Goal: Find specific page/section: Find specific page/section

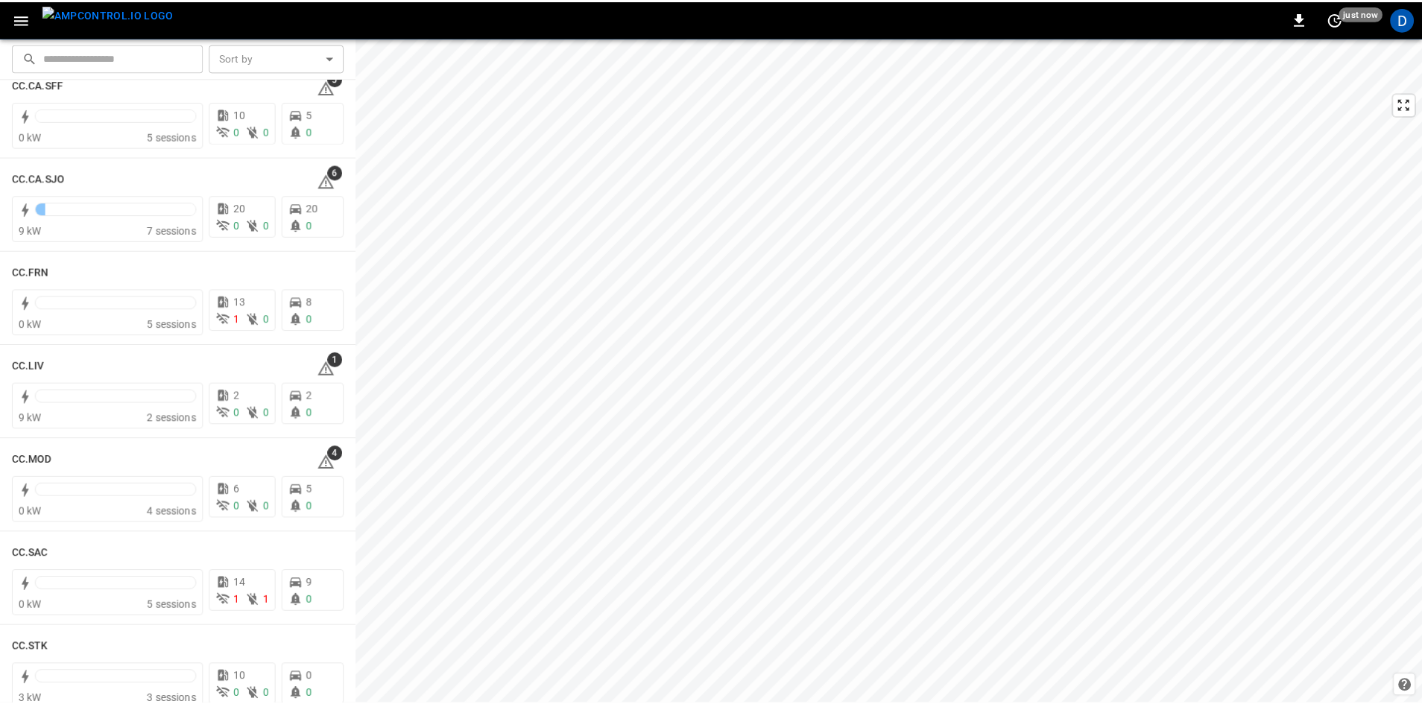
scroll to position [820, 0]
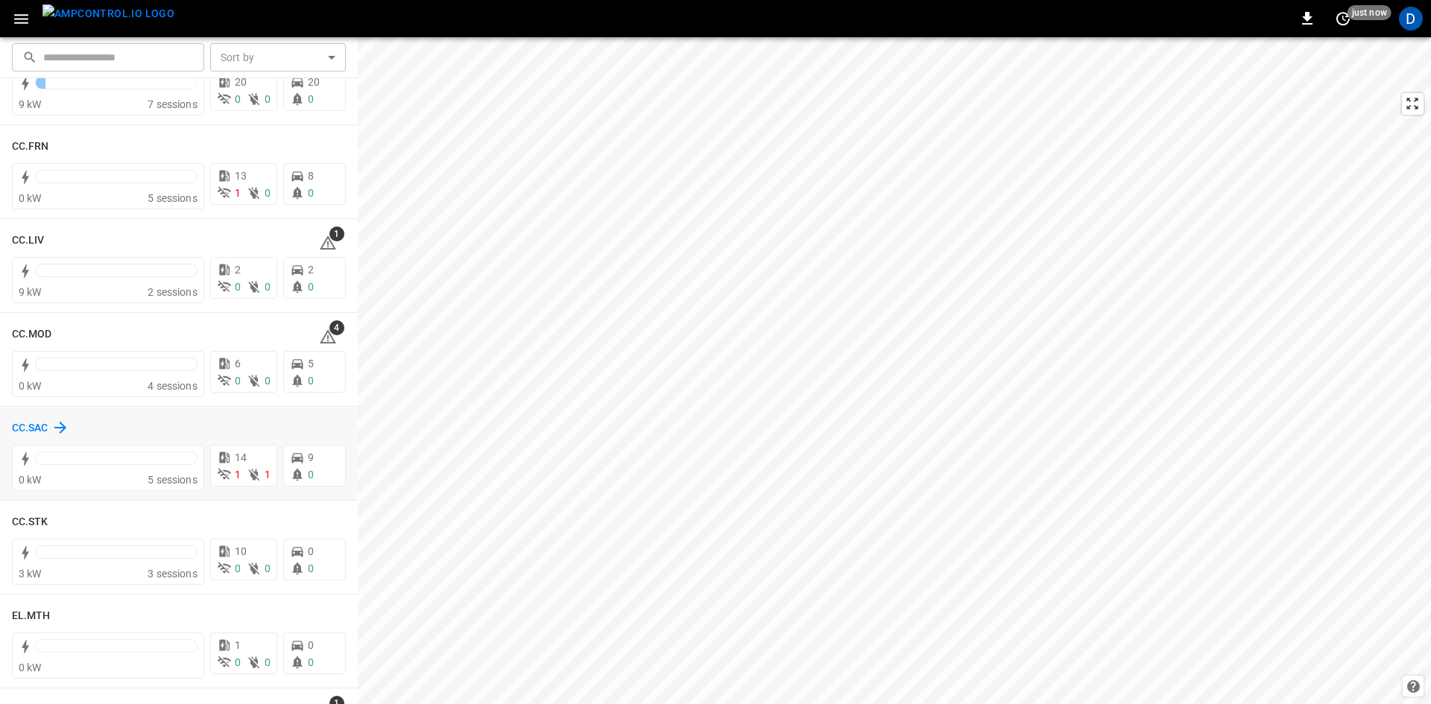
click at [34, 428] on h6 "CC.SAC" at bounding box center [30, 428] width 37 height 16
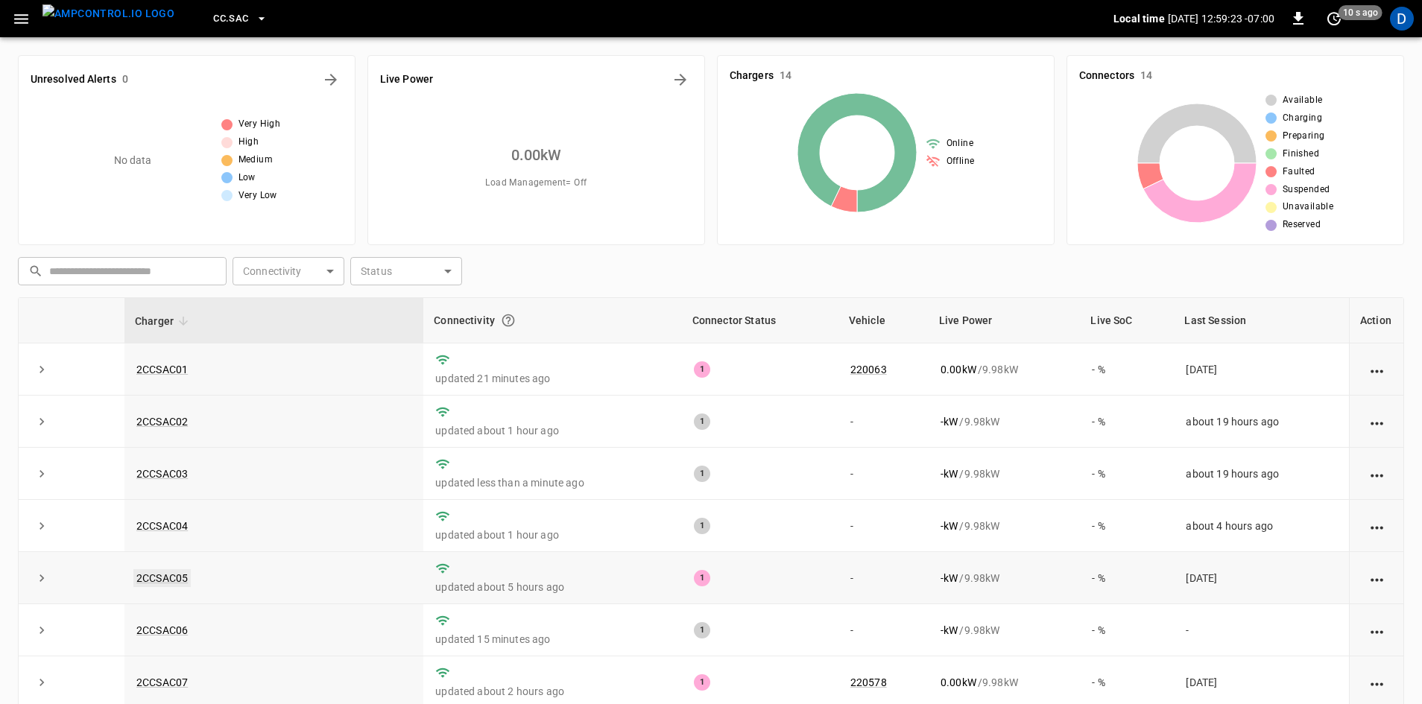
click at [181, 580] on link "2CCSAC05" at bounding box center [161, 578] width 57 height 18
